Goal: Information Seeking & Learning: Learn about a topic

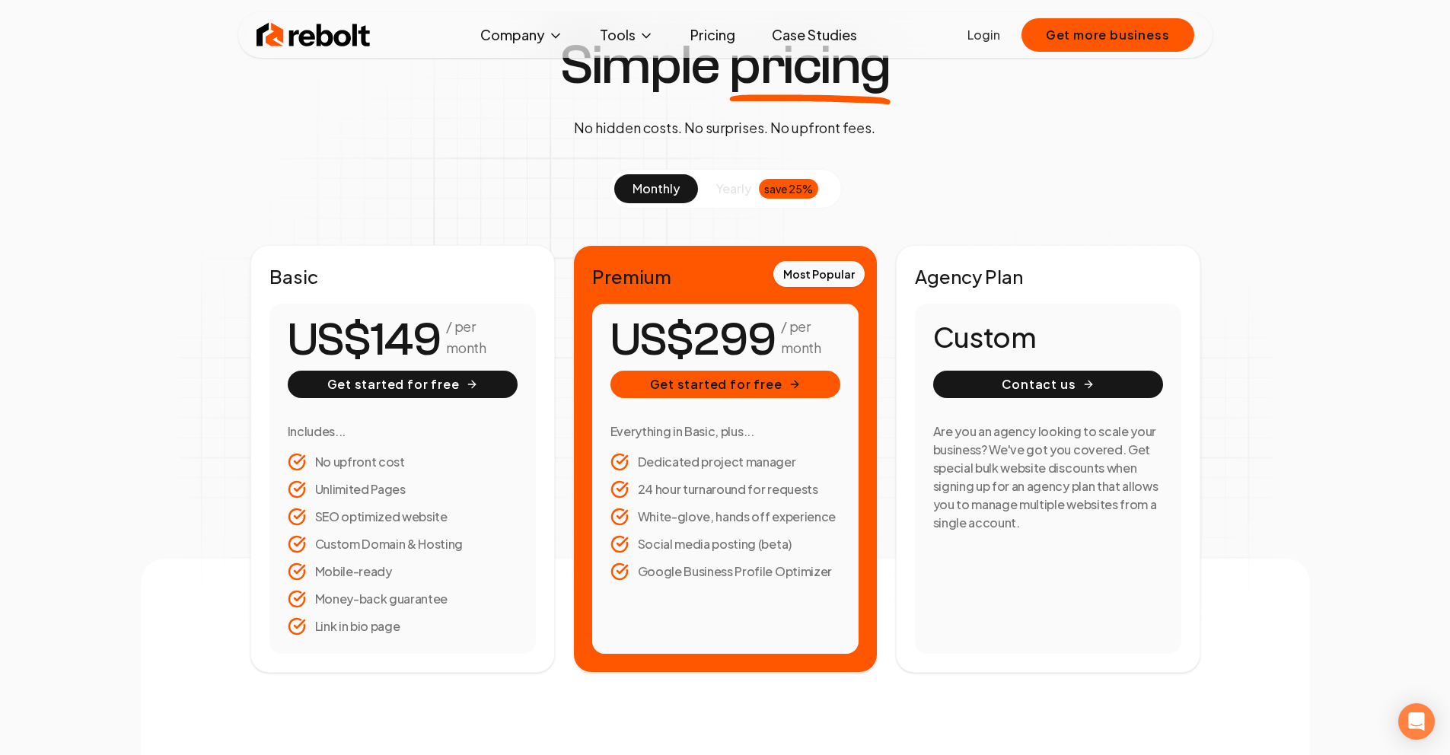
click at [737, 194] on span "yearly" at bounding box center [733, 189] width 35 height 18
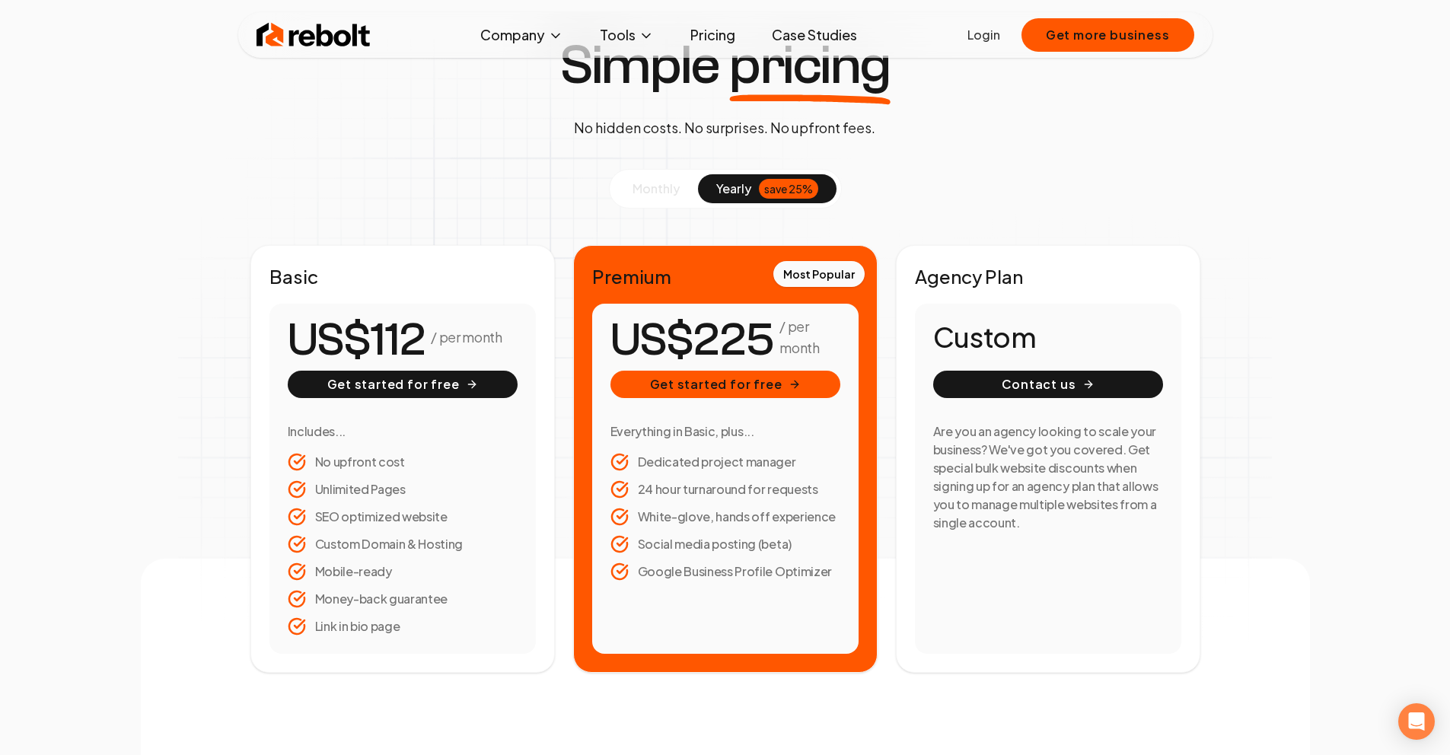
click at [643, 186] on span "monthly" at bounding box center [656, 188] width 47 height 16
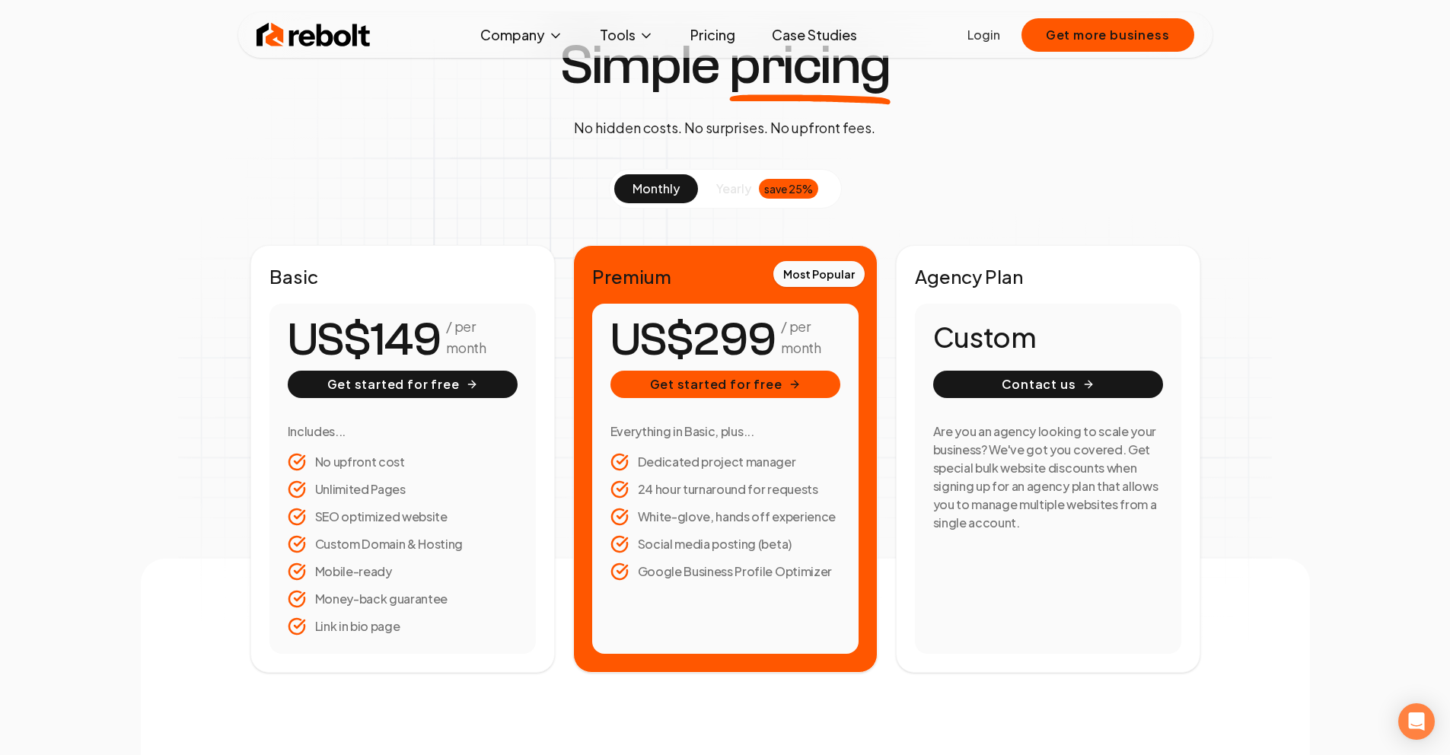
click at [939, 224] on section "monthly yearly save 25% Basic / per month Get started for free Includes... No u…" at bounding box center [725, 421] width 950 height 504
click at [515, 298] on div "Basic / per month Get started for free Includes... No upfront cost Unlimited Pa…" at bounding box center [402, 459] width 305 height 428
click at [671, 326] on span "US$" at bounding box center [652, 340] width 82 height 46
click at [735, 186] on span "yearly" at bounding box center [733, 189] width 35 height 18
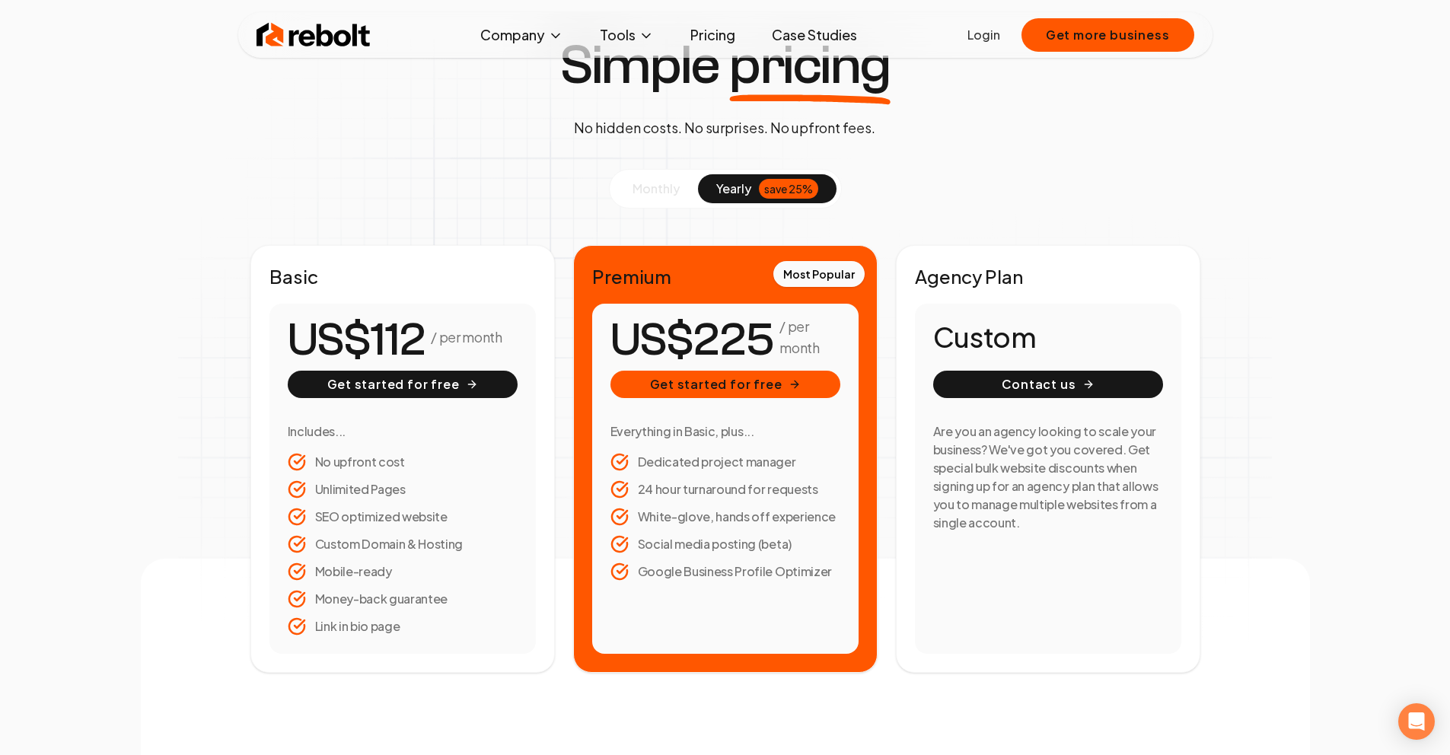
click at [656, 186] on span "monthly" at bounding box center [656, 188] width 47 height 16
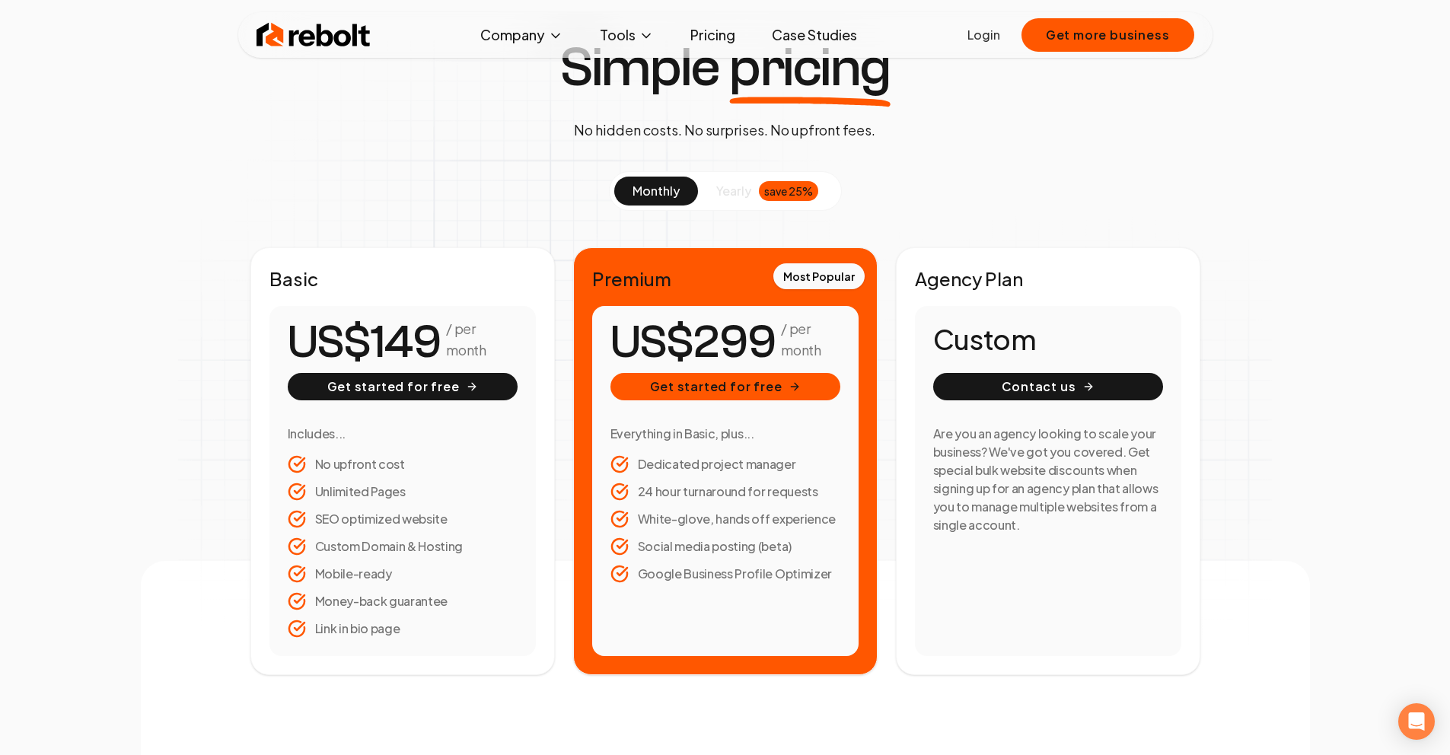
scroll to position [81, 0]
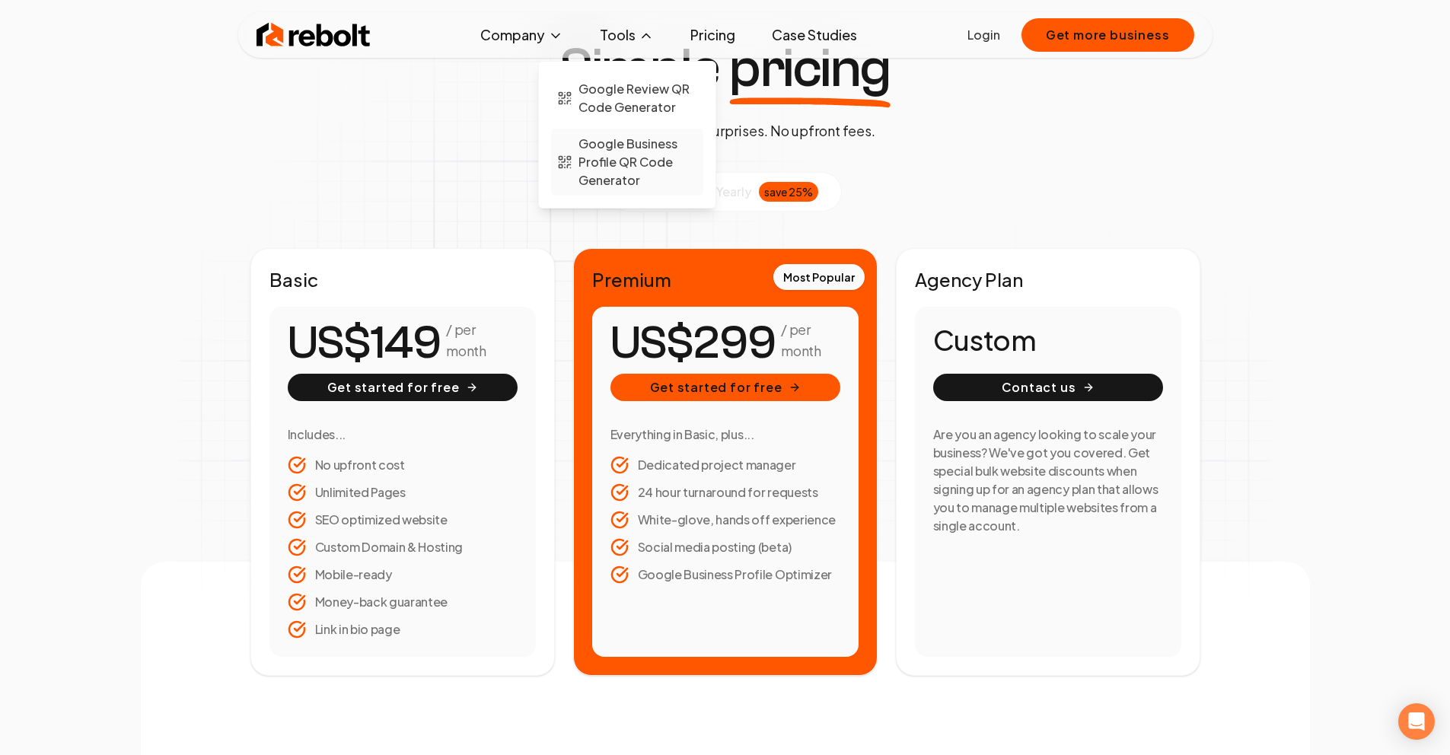
click at [599, 164] on span "Google Business Profile QR Code Generator" at bounding box center [638, 162] width 119 height 55
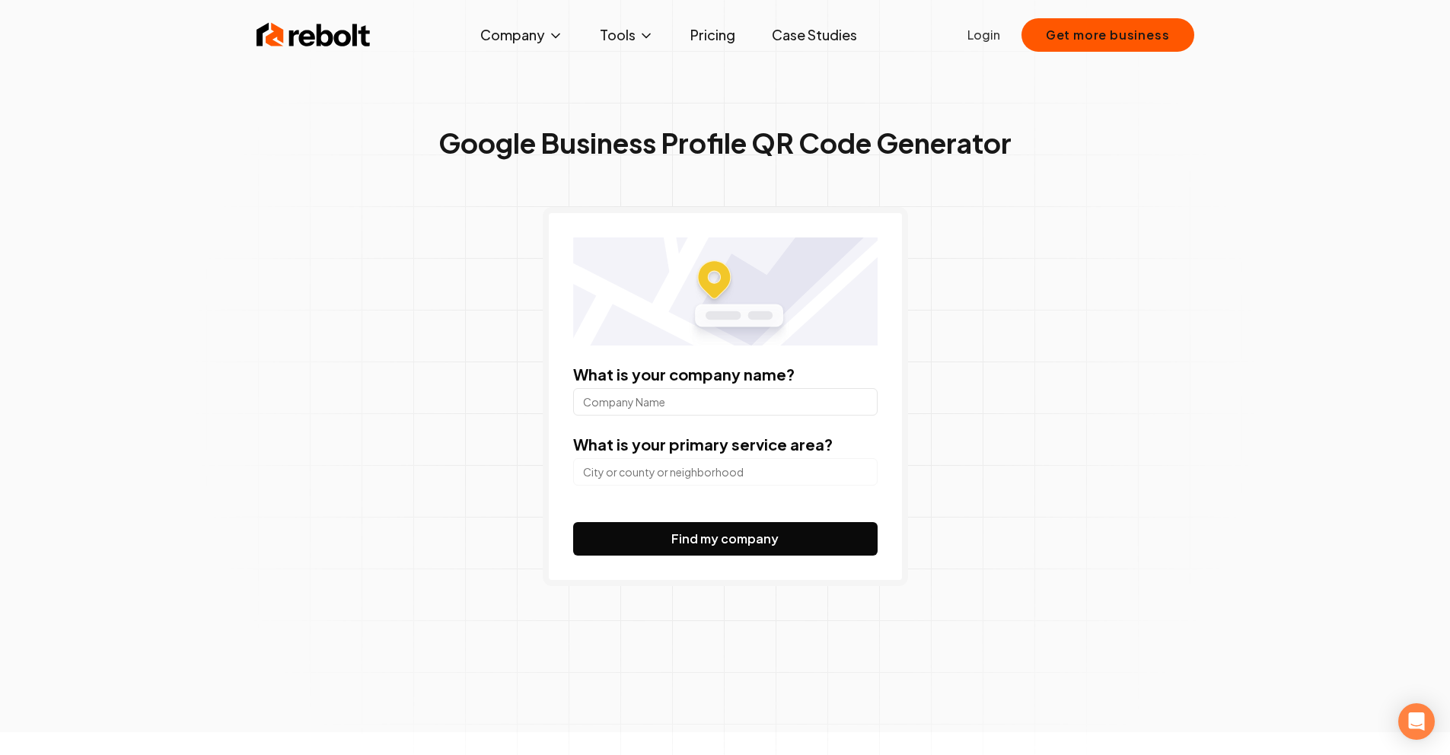
click at [296, 37] on img at bounding box center [314, 35] width 114 height 30
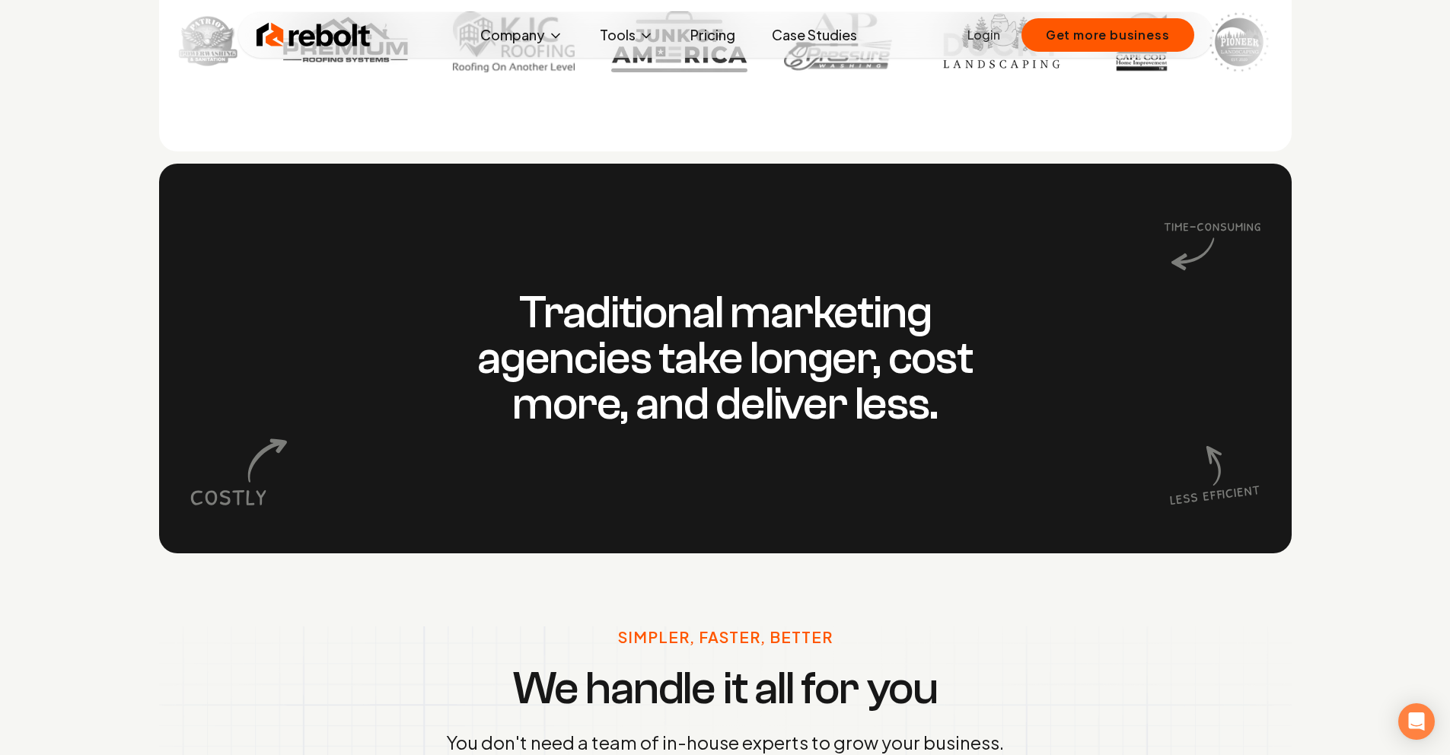
scroll to position [1335, 0]
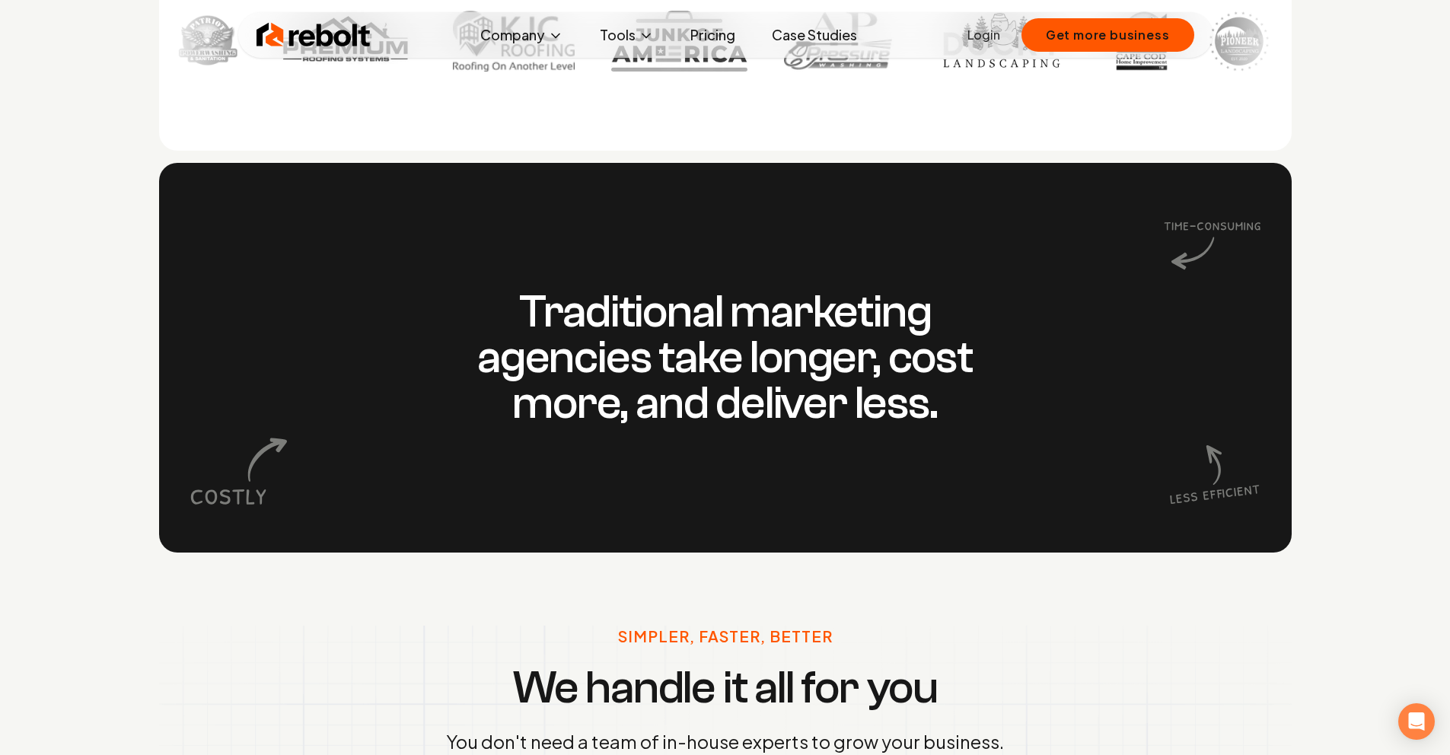
click at [952, 397] on h3 "Traditional marketing agencies take longer, cost more, and deliver less." at bounding box center [725, 357] width 585 height 137
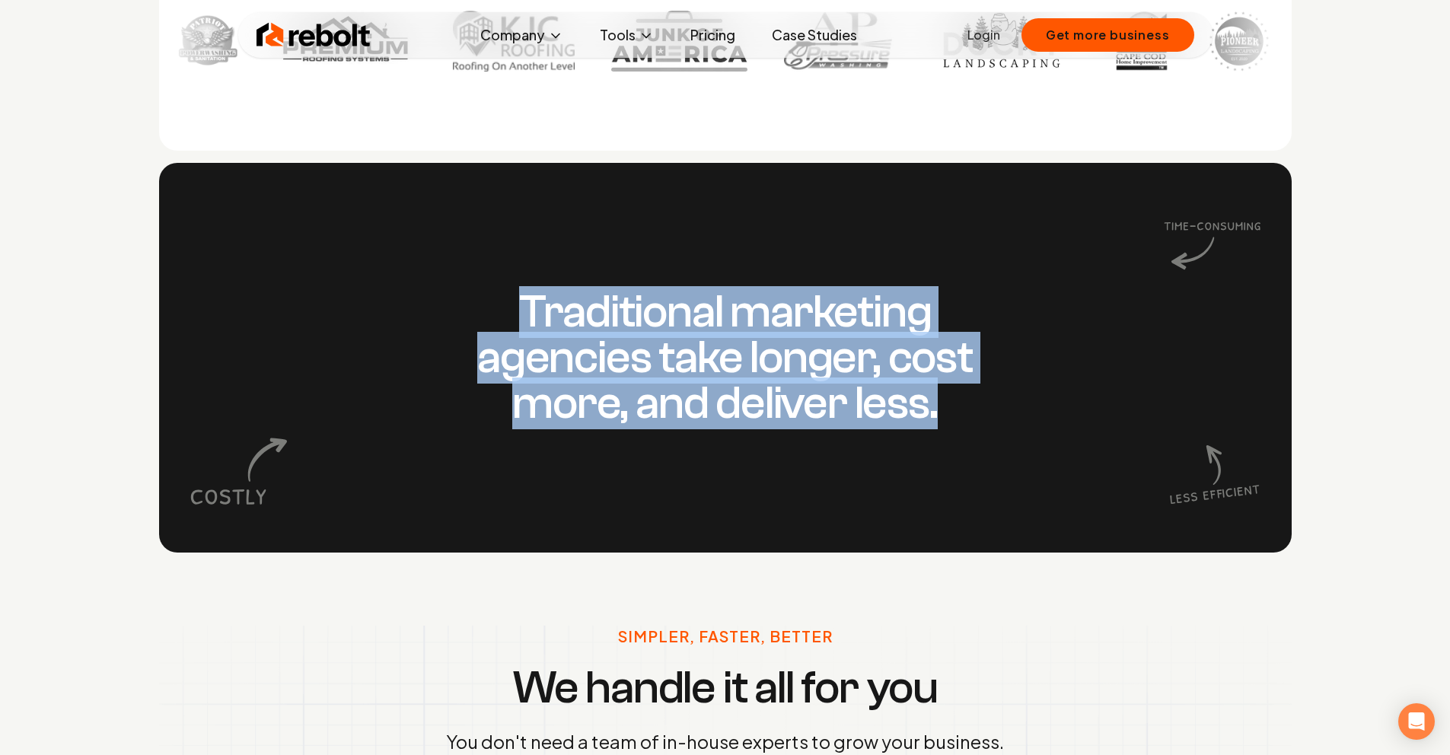
drag, startPoint x: 971, startPoint y: 409, endPoint x: 508, endPoint y: 288, distance: 478.5
click at [508, 288] on div "Traditional marketing agencies take longer, cost more, and deliver less." at bounding box center [725, 358] width 1133 height 390
copy h3 "Traditional marketing agencies take longer, cost more, and deliver less."
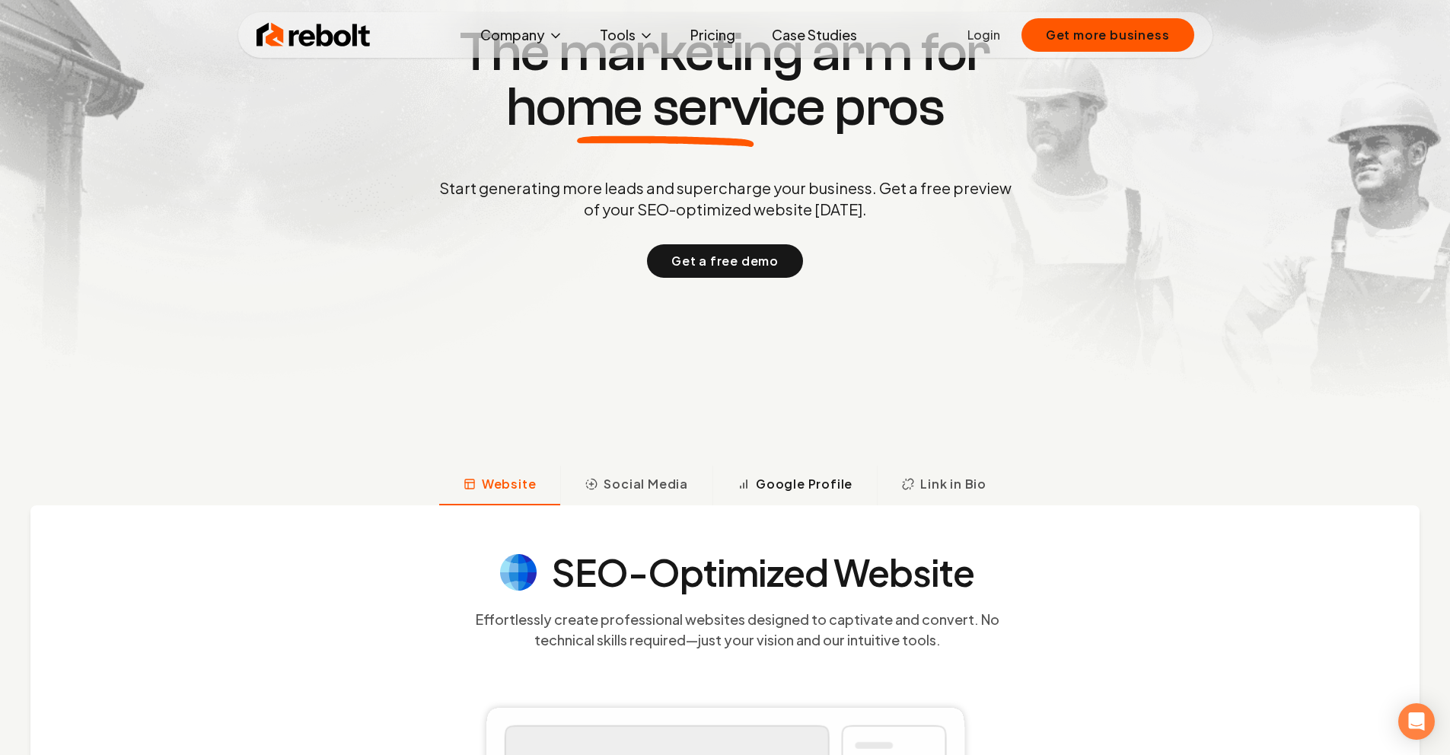
scroll to position [535, 0]
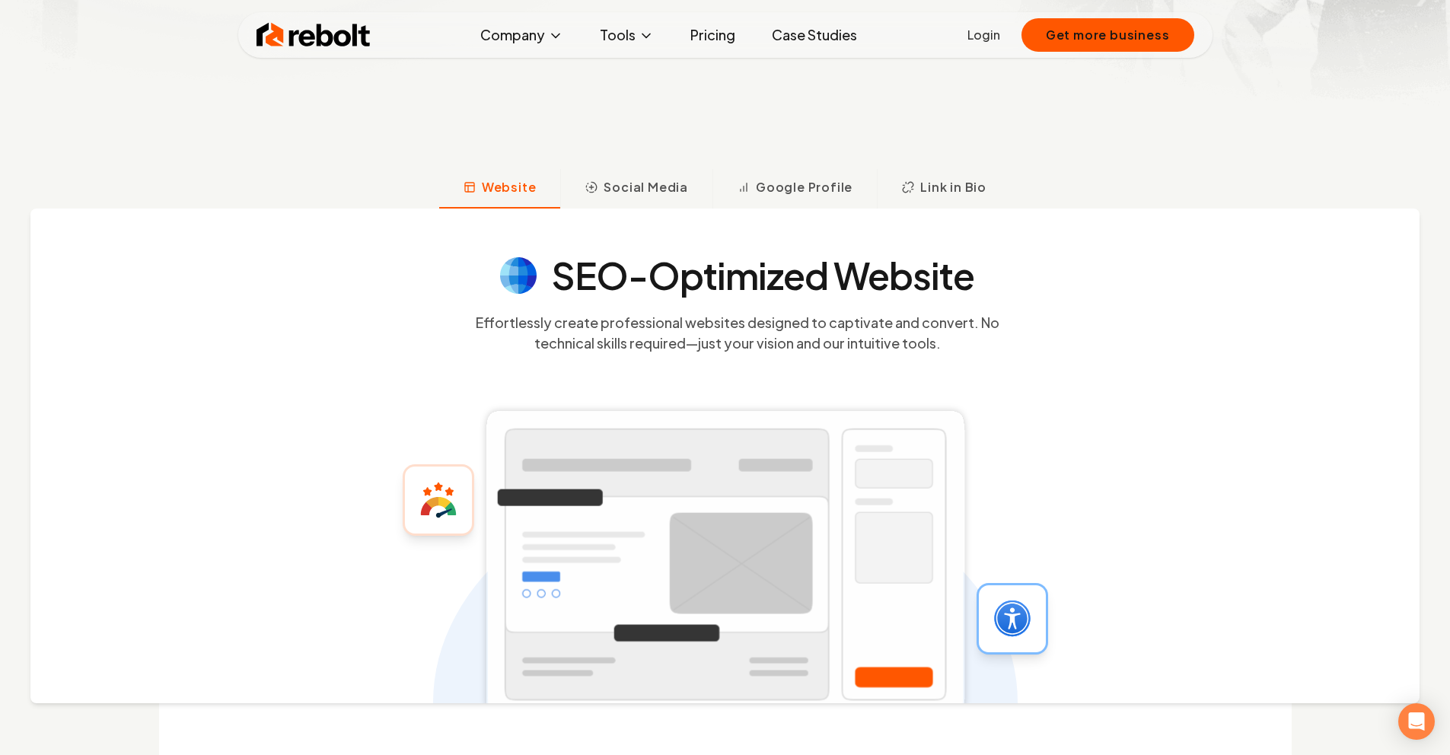
click at [734, 34] on link "Pricing" at bounding box center [712, 35] width 69 height 30
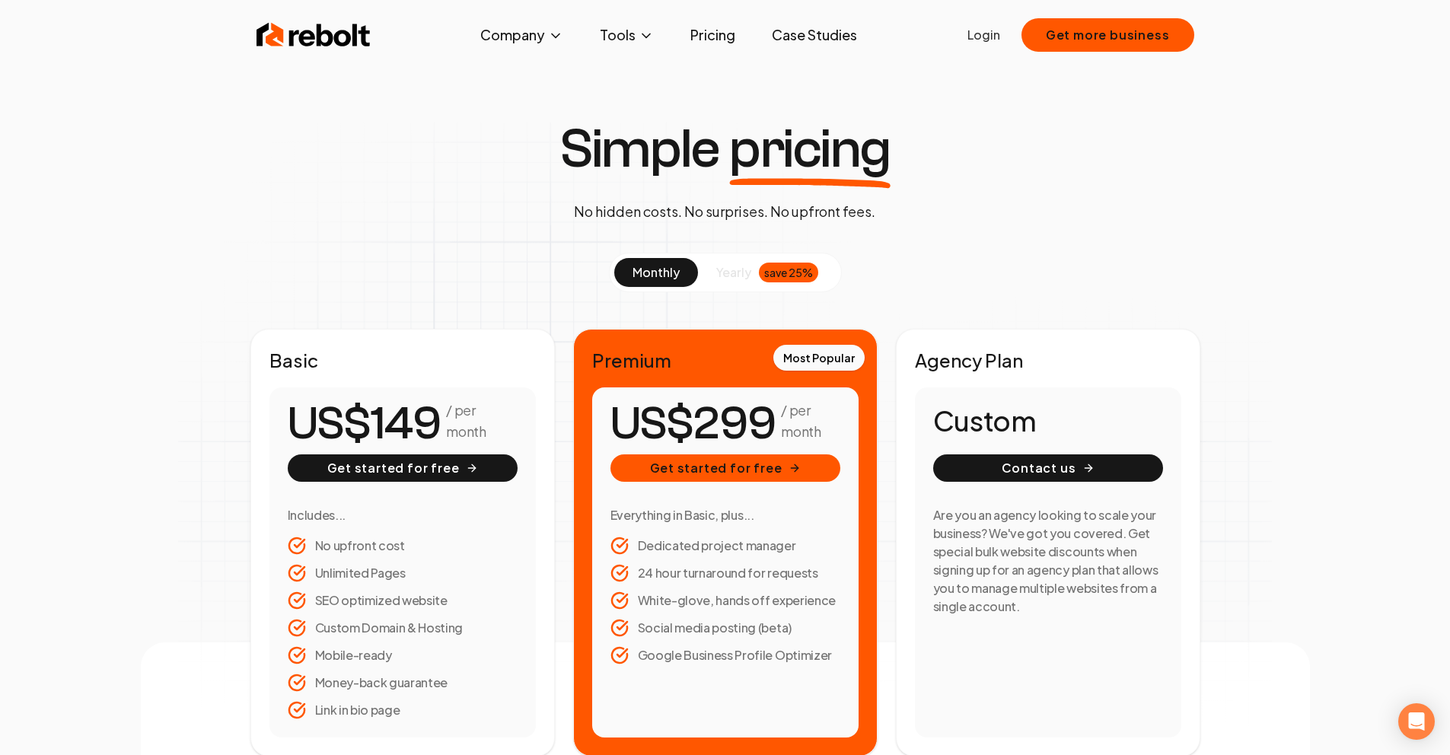
click at [742, 276] on span "yearly" at bounding box center [733, 272] width 35 height 18
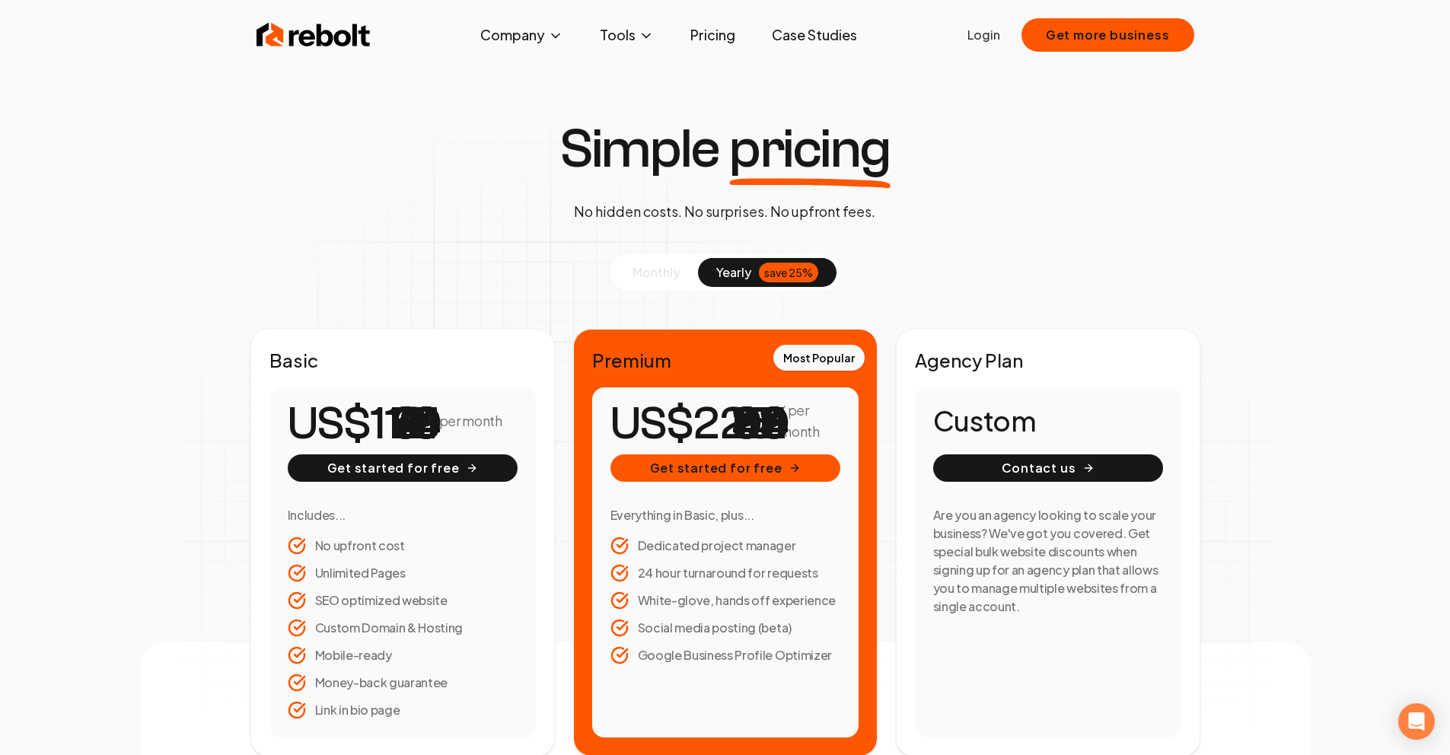
click at [683, 271] on button "monthly" at bounding box center [656, 272] width 84 height 29
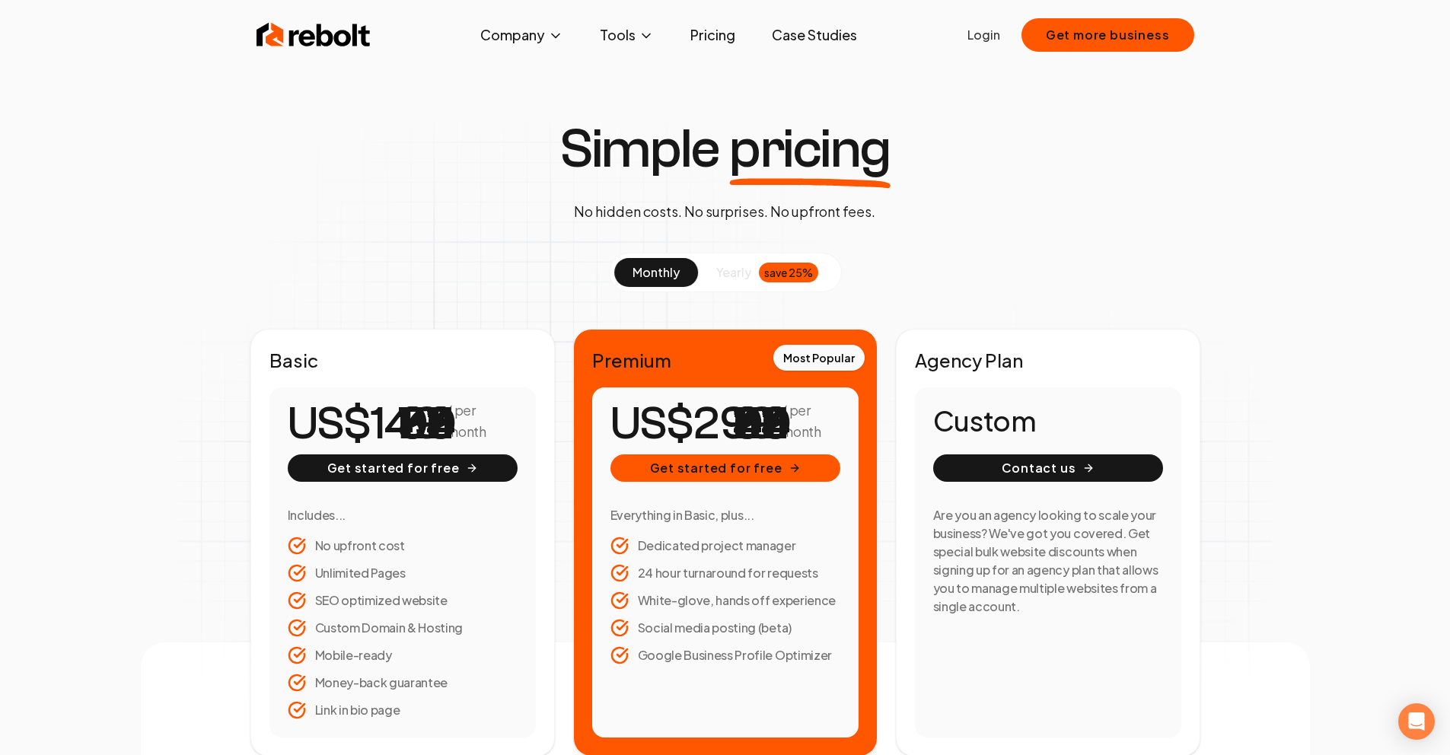
click at [720, 268] on span "yearly" at bounding box center [733, 272] width 35 height 18
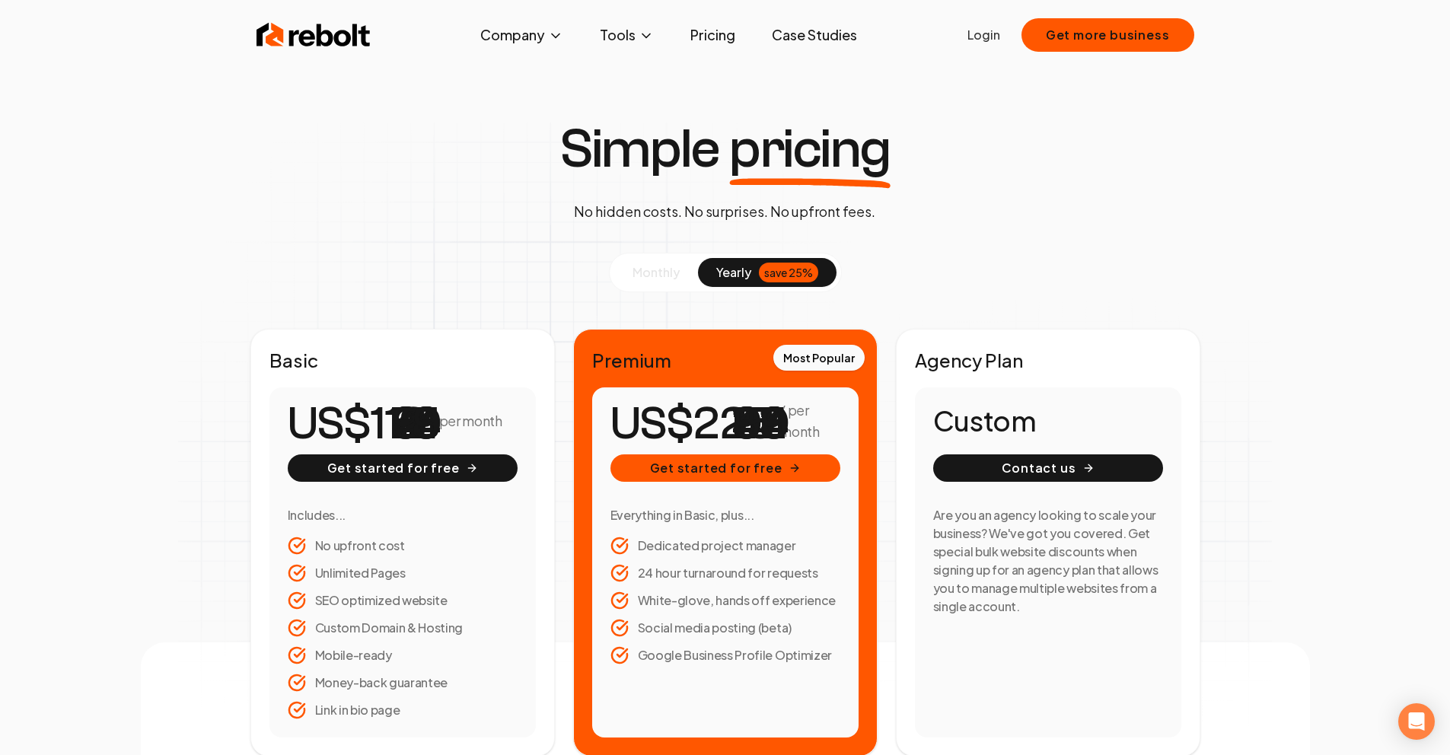
drag, startPoint x: 646, startPoint y: 266, endPoint x: 716, endPoint y: 266, distance: 70.8
click at [646, 266] on span "monthly" at bounding box center [656, 272] width 47 height 16
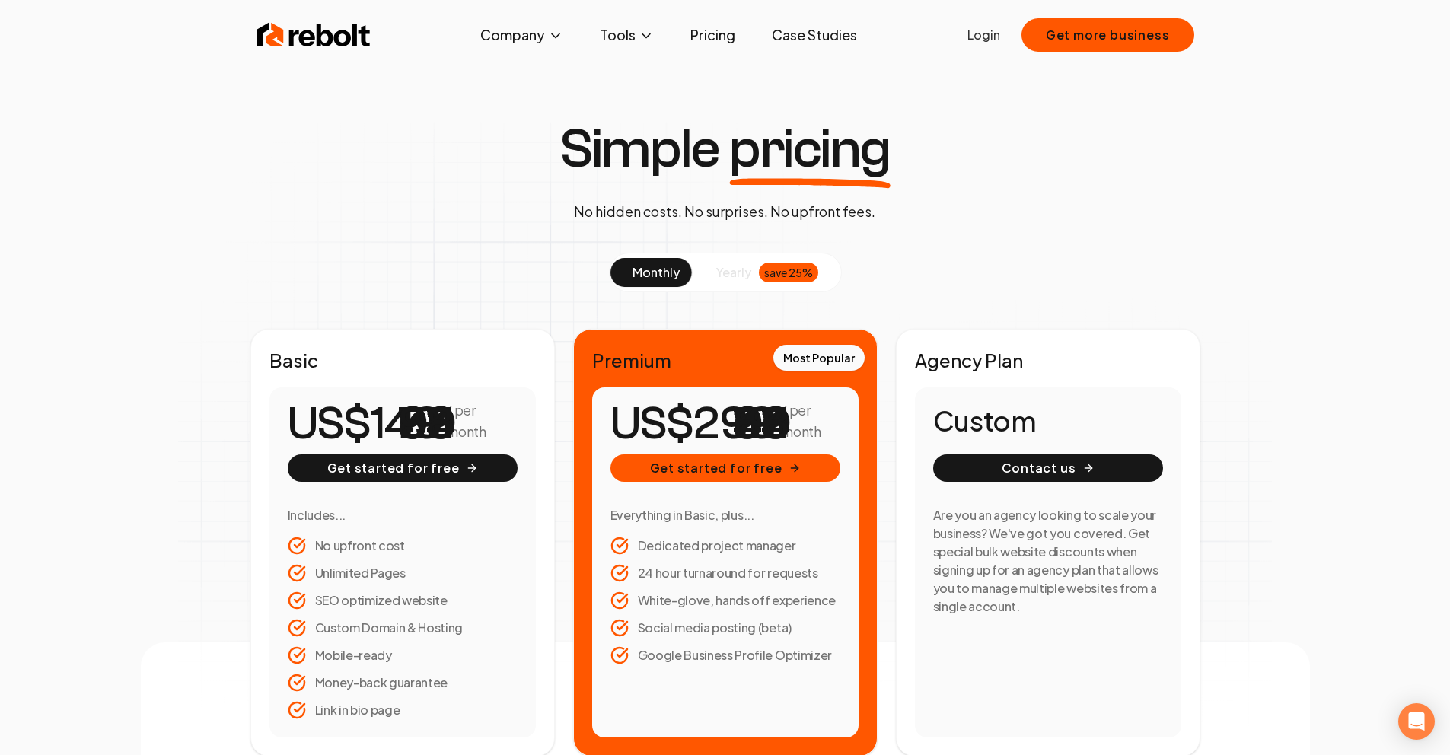
click at [730, 266] on span "yearly" at bounding box center [733, 272] width 35 height 18
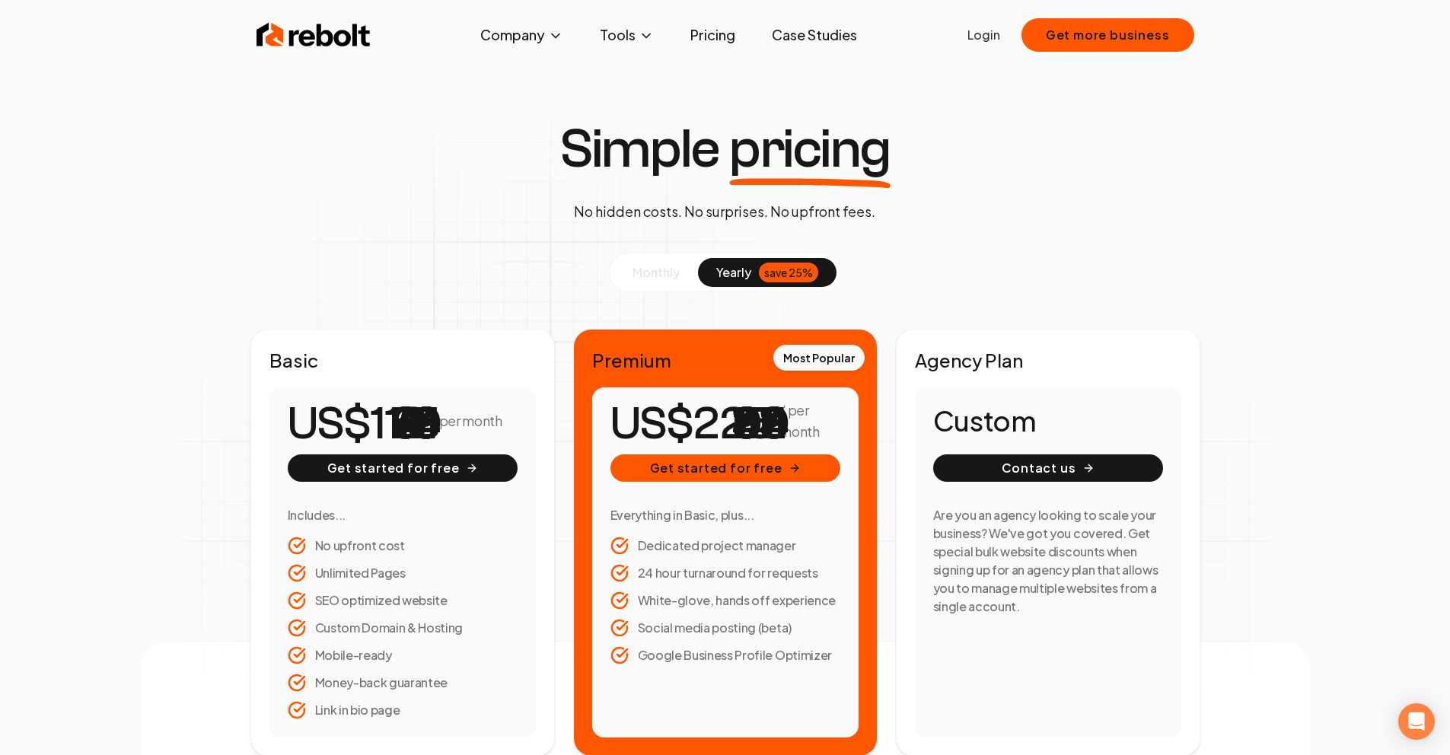
click at [664, 271] on span "monthly" at bounding box center [656, 272] width 47 height 16
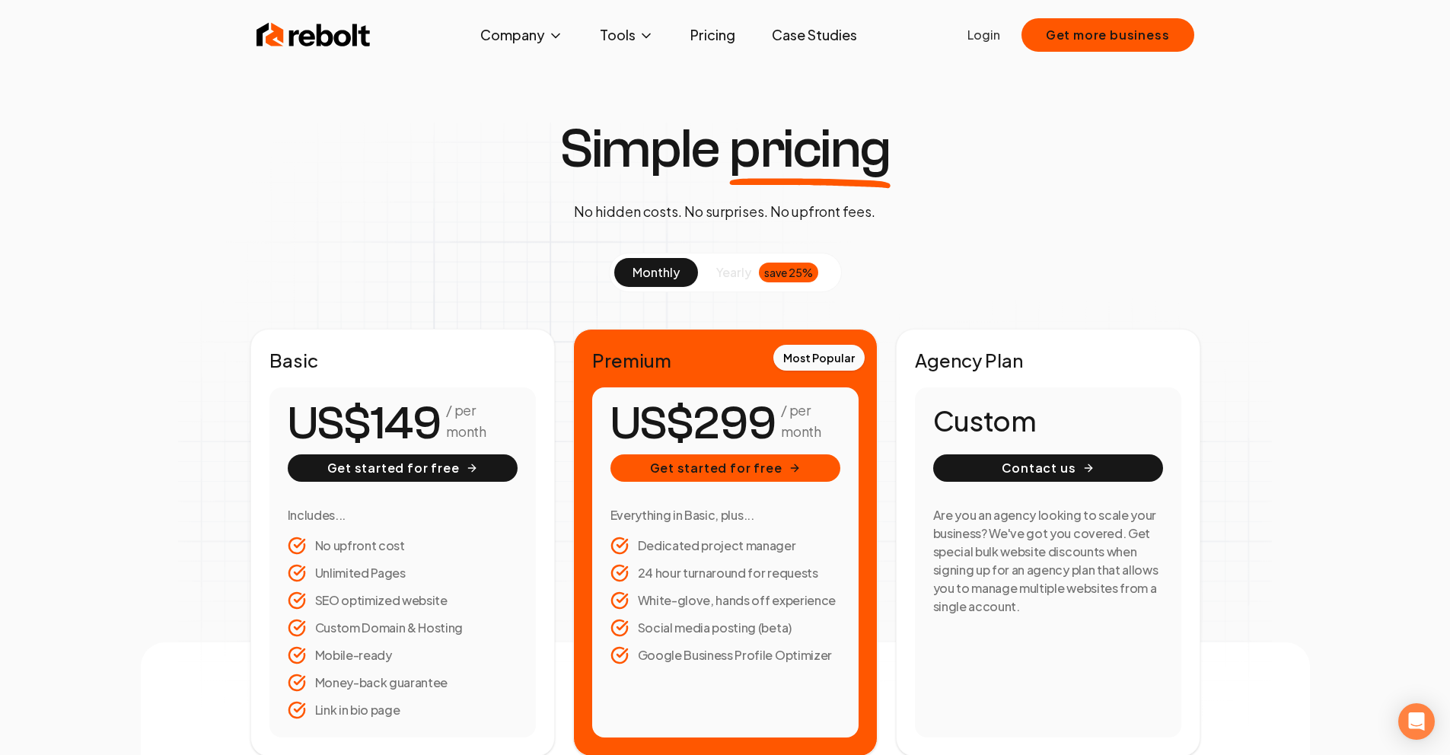
click at [723, 279] on span "yearly" at bounding box center [733, 272] width 35 height 18
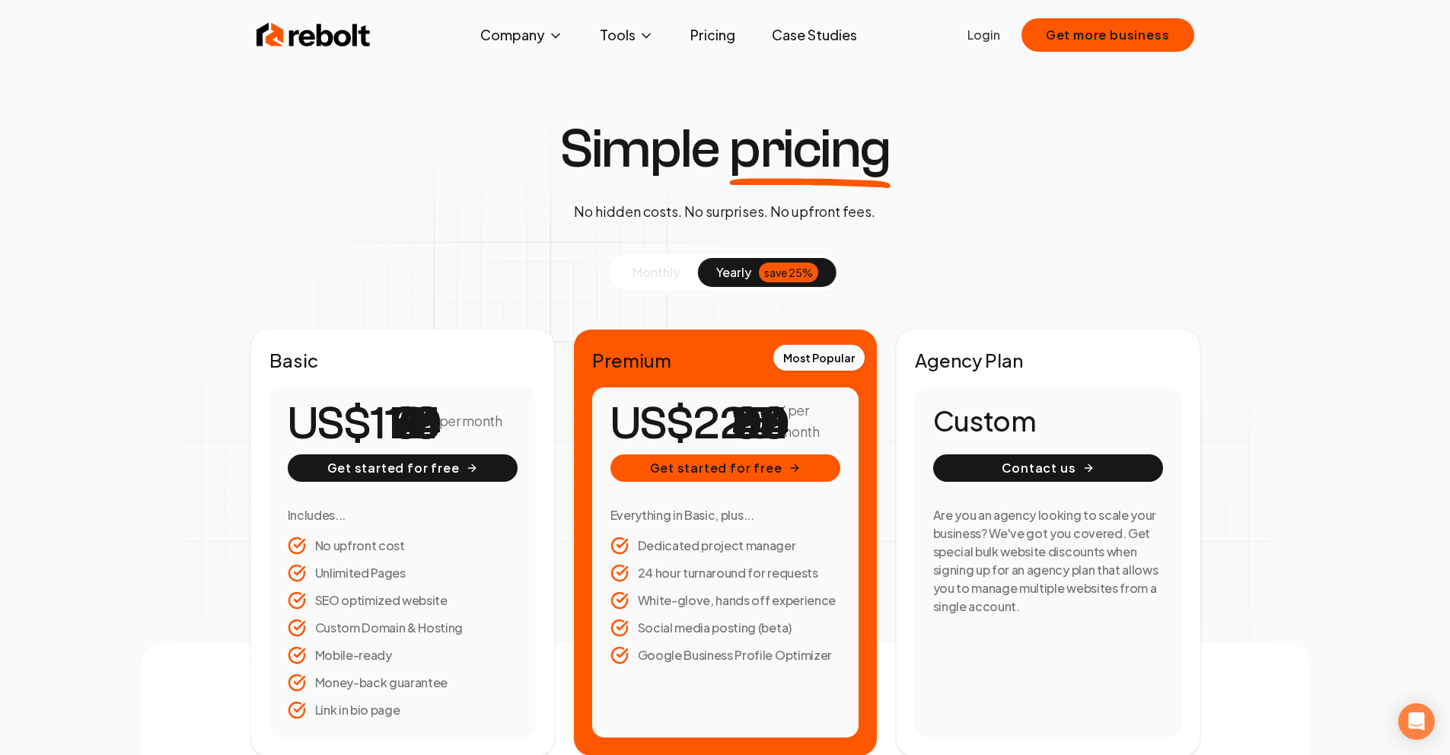
click at [671, 278] on span "monthly" at bounding box center [656, 272] width 47 height 16
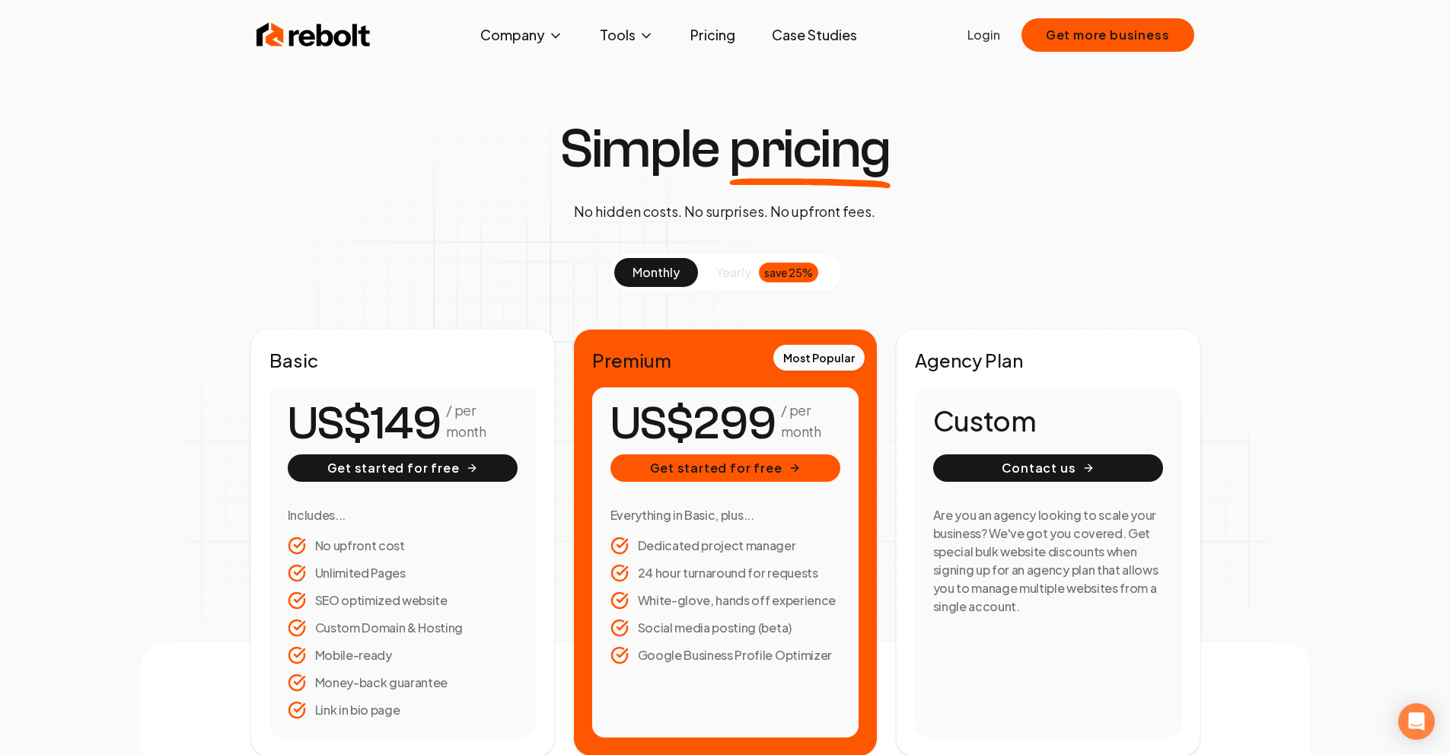
click at [601, 239] on div "Simple pricing No hidden costs. No surprises. No upfront fees. monthly yearly s…" at bounding box center [725, 439] width 1169 height 635
click at [735, 266] on span "yearly" at bounding box center [733, 272] width 35 height 18
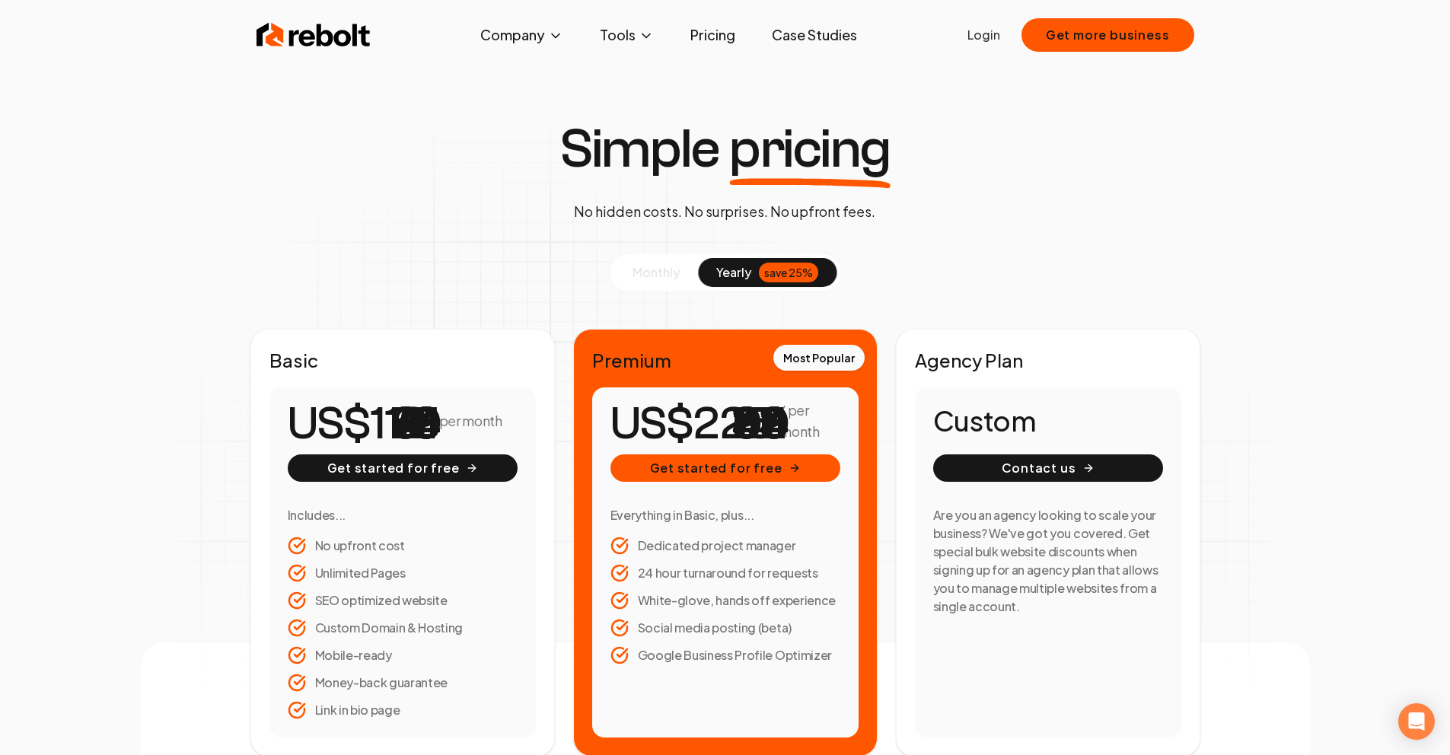
click at [671, 266] on span "monthly" at bounding box center [656, 272] width 47 height 16
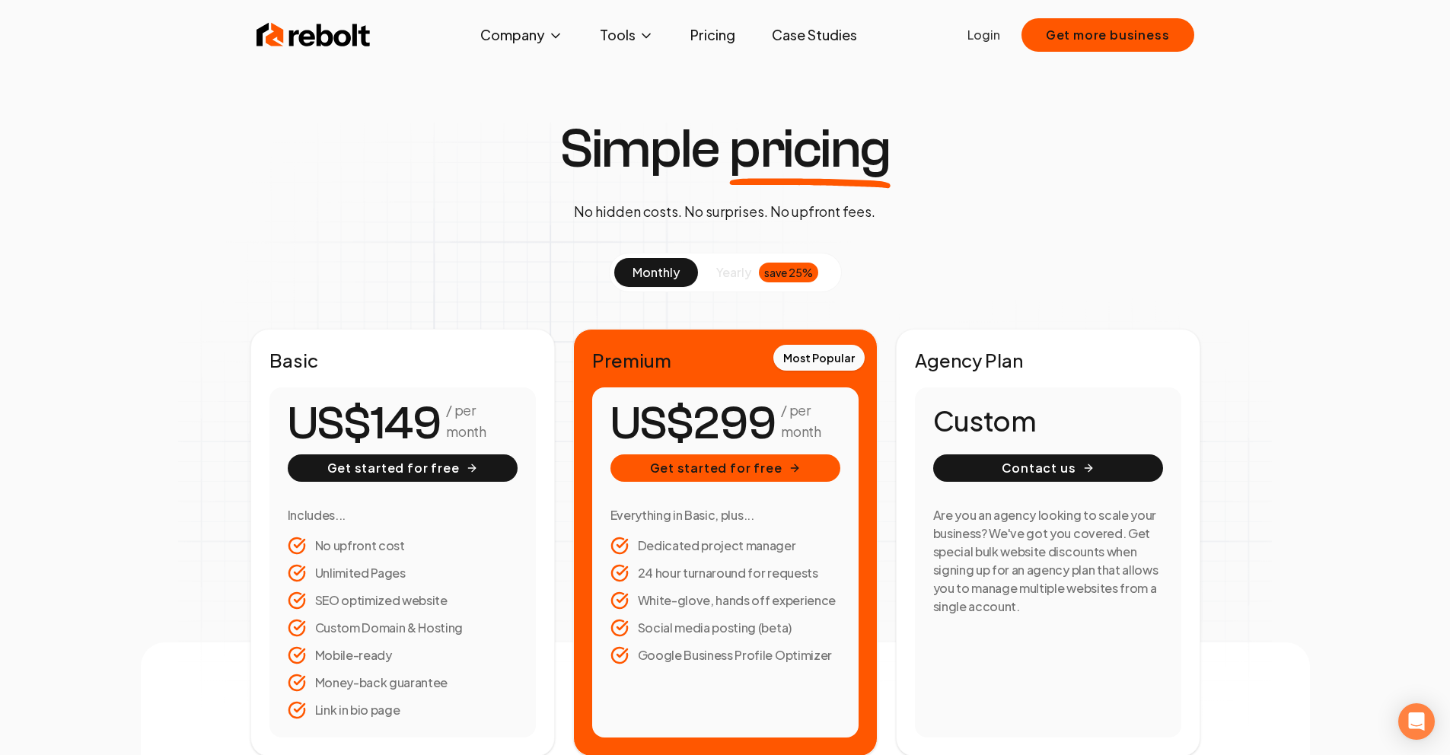
click at [757, 273] on button "yearly save 25%" at bounding box center [767, 272] width 139 height 29
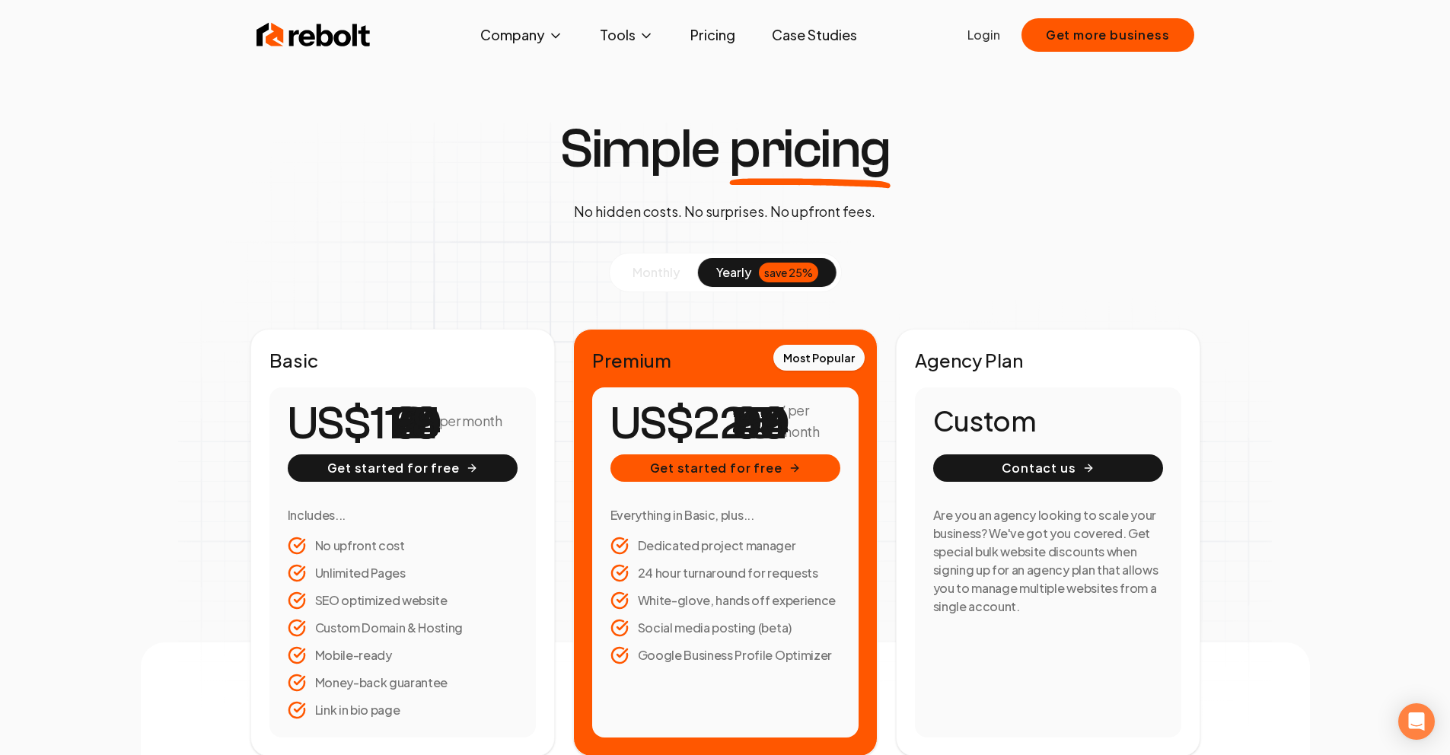
click at [662, 271] on span "monthly" at bounding box center [656, 272] width 47 height 16
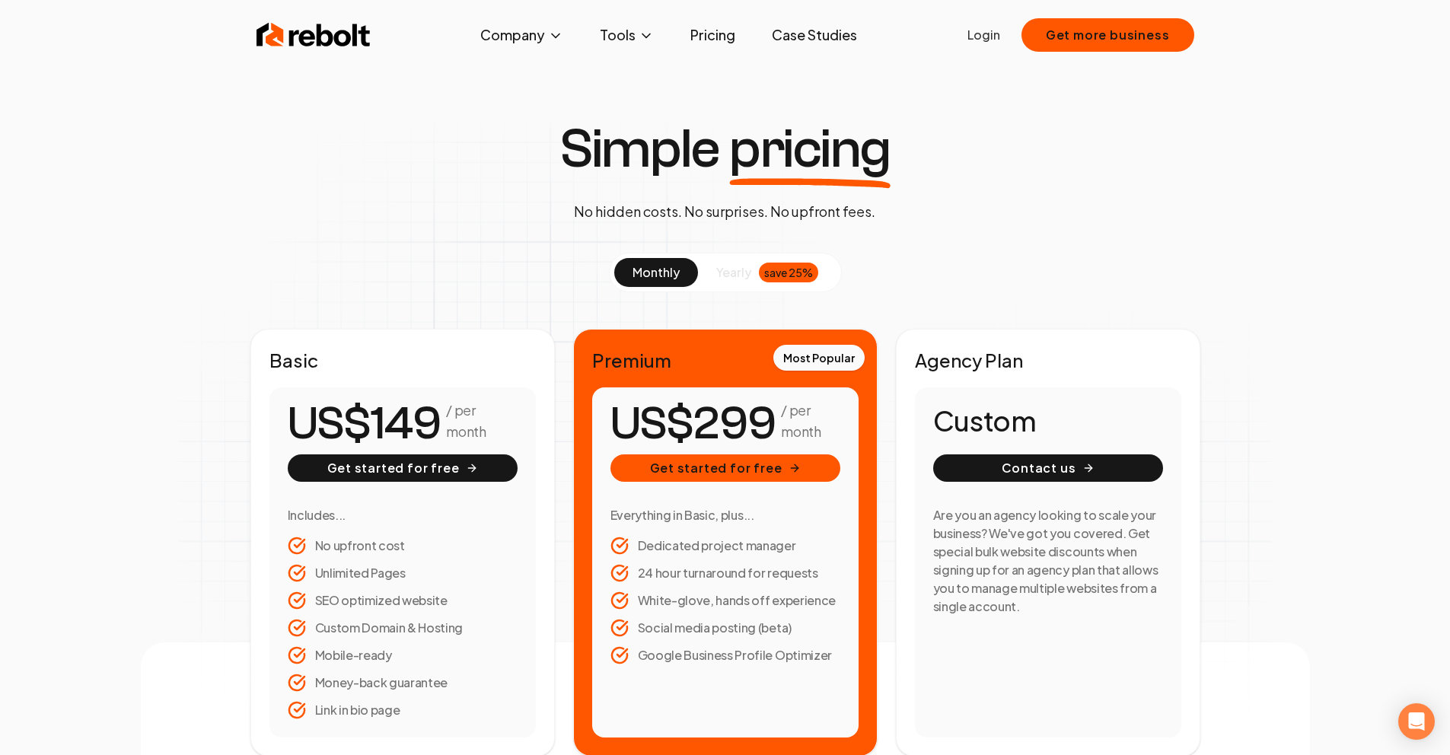
click at [738, 266] on span "yearly" at bounding box center [733, 272] width 35 height 18
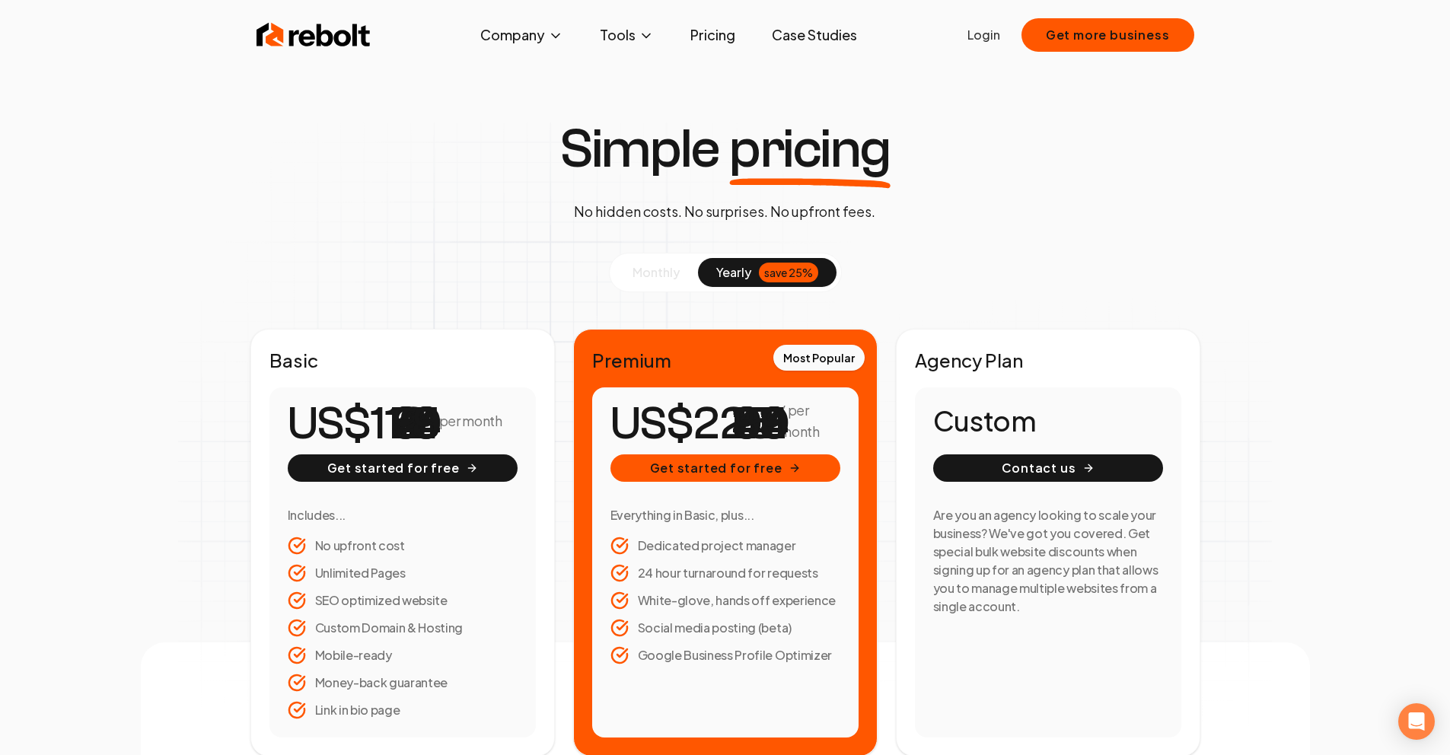
click at [658, 276] on span "monthly" at bounding box center [656, 272] width 47 height 16
